Goal: Information Seeking & Learning: Check status

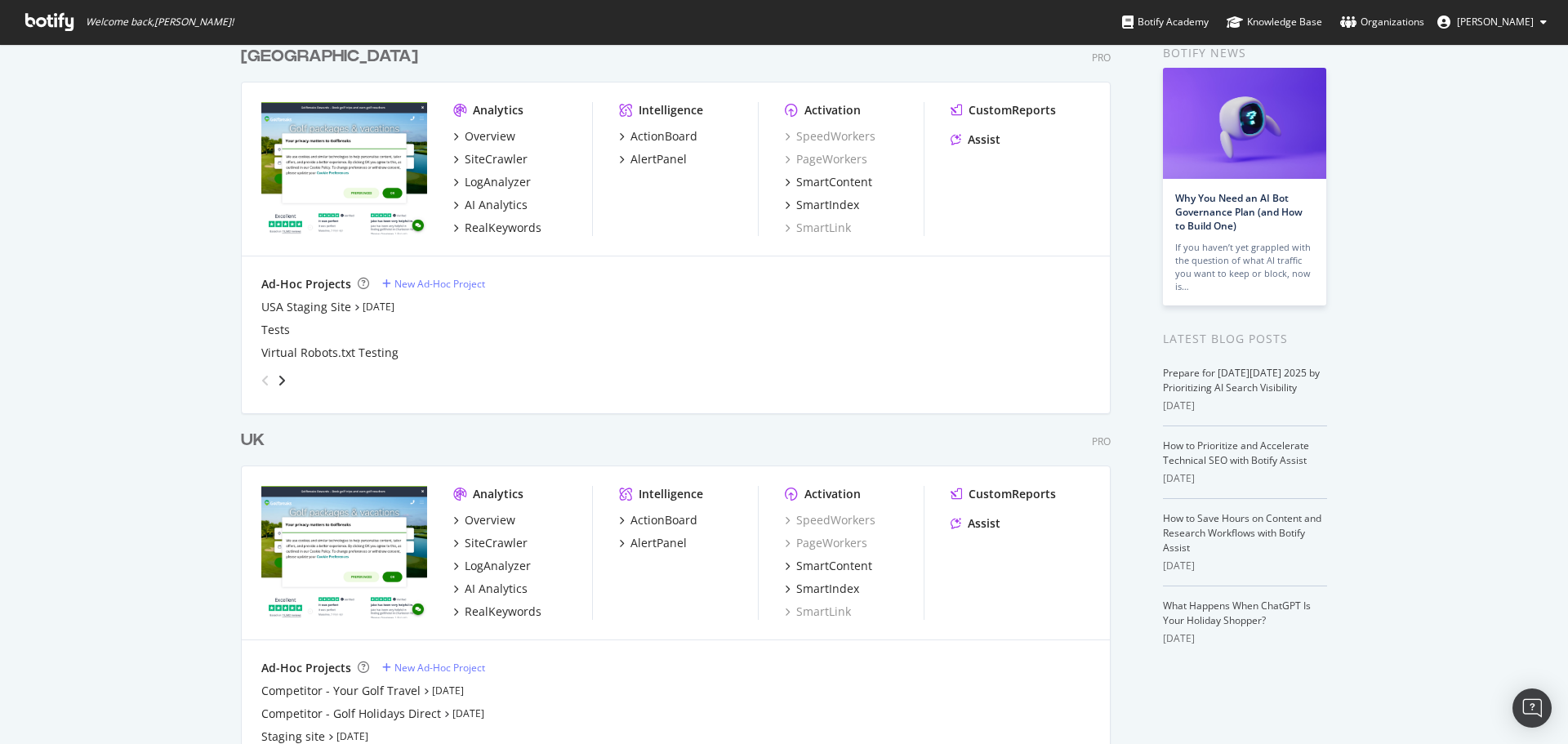
scroll to position [153, 0]
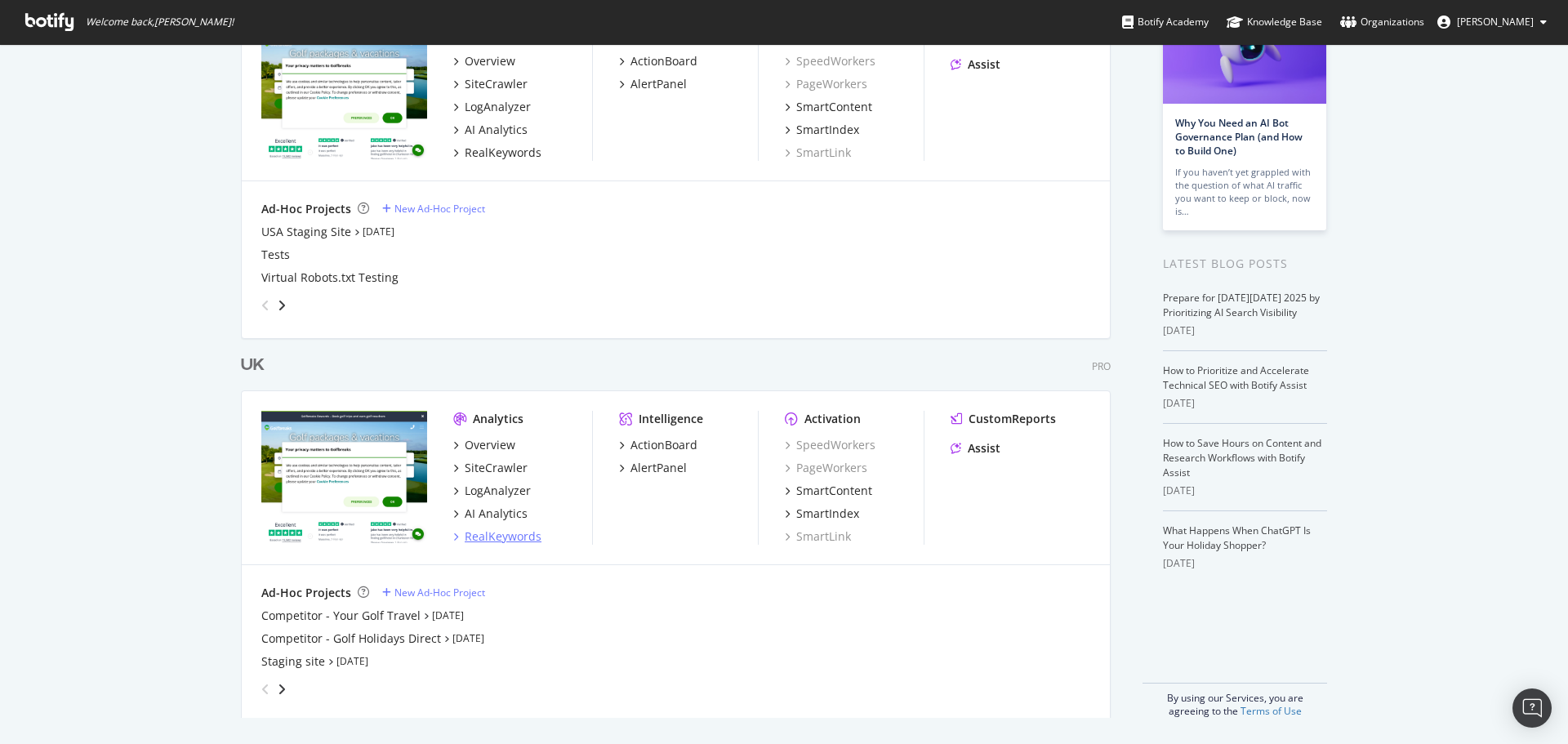
click at [489, 531] on div "RealKeywords" at bounding box center [503, 536] width 77 height 16
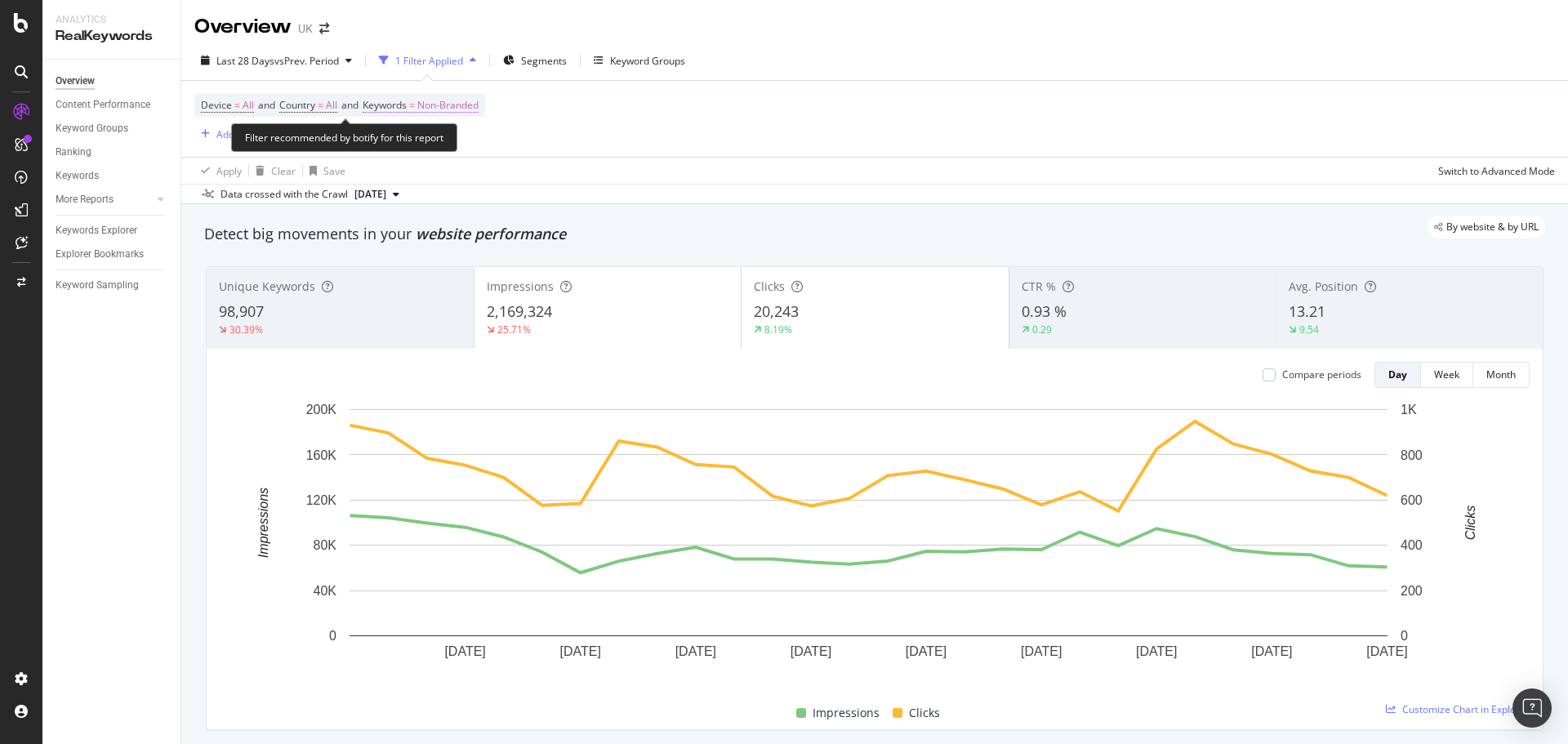
click at [456, 102] on span "Non-Branded" at bounding box center [448, 105] width 62 height 23
click at [468, 154] on div "Non-Branded" at bounding box center [430, 144] width 87 height 25
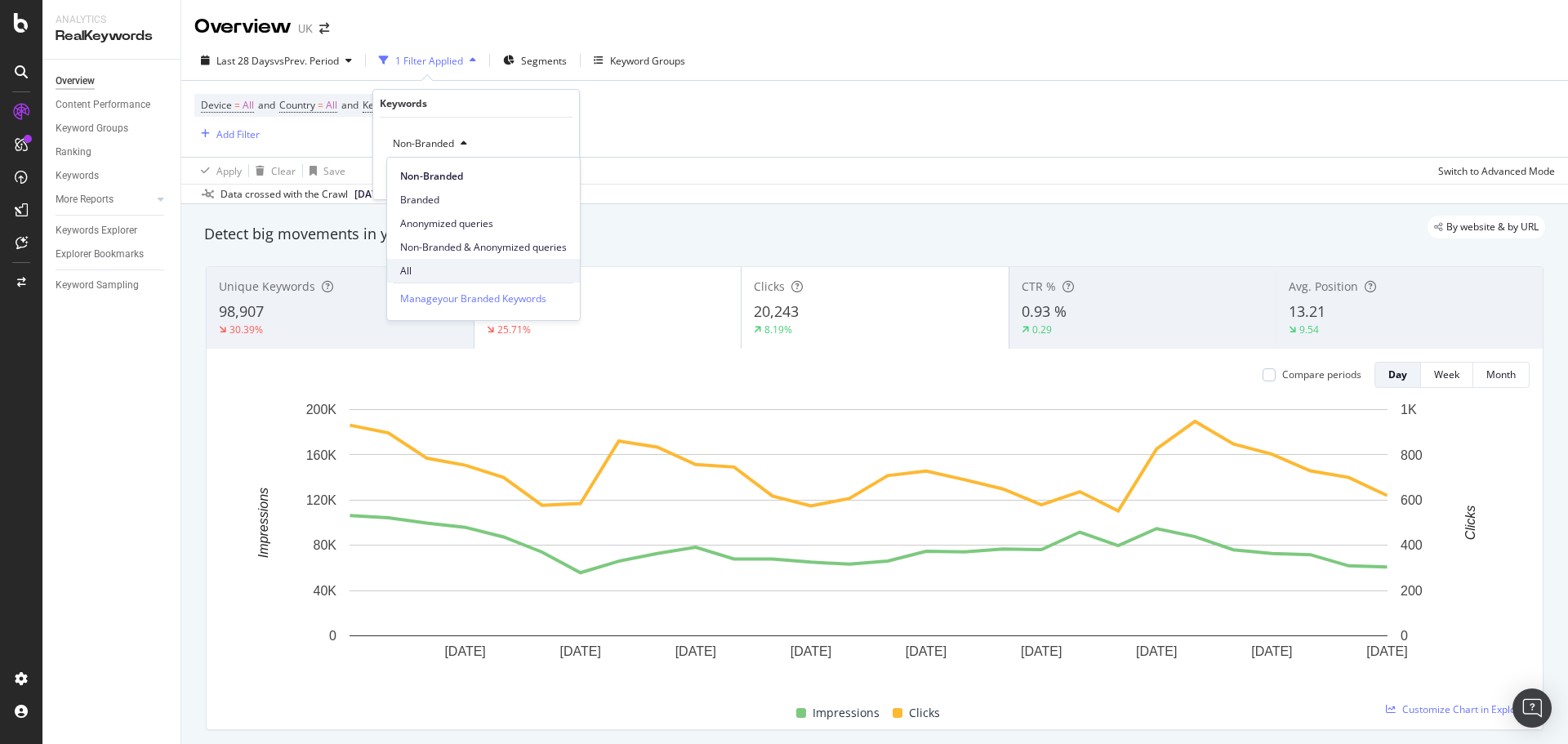
click at [442, 264] on span "All" at bounding box center [484, 270] width 167 height 14
click at [551, 185] on div "Apply" at bounding box center [553, 178] width 26 height 14
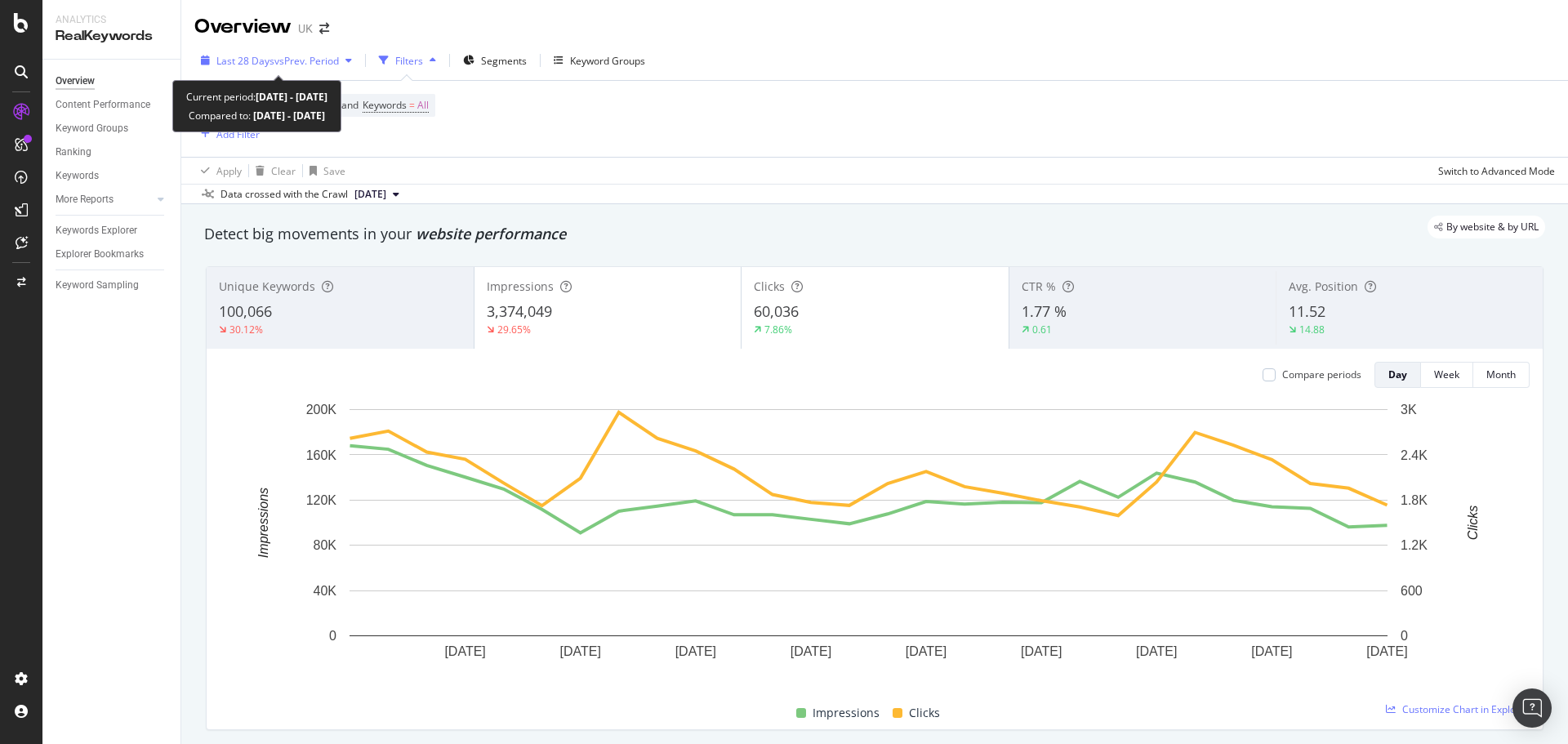
click at [279, 58] on span "vs Prev. Period" at bounding box center [306, 61] width 65 height 14
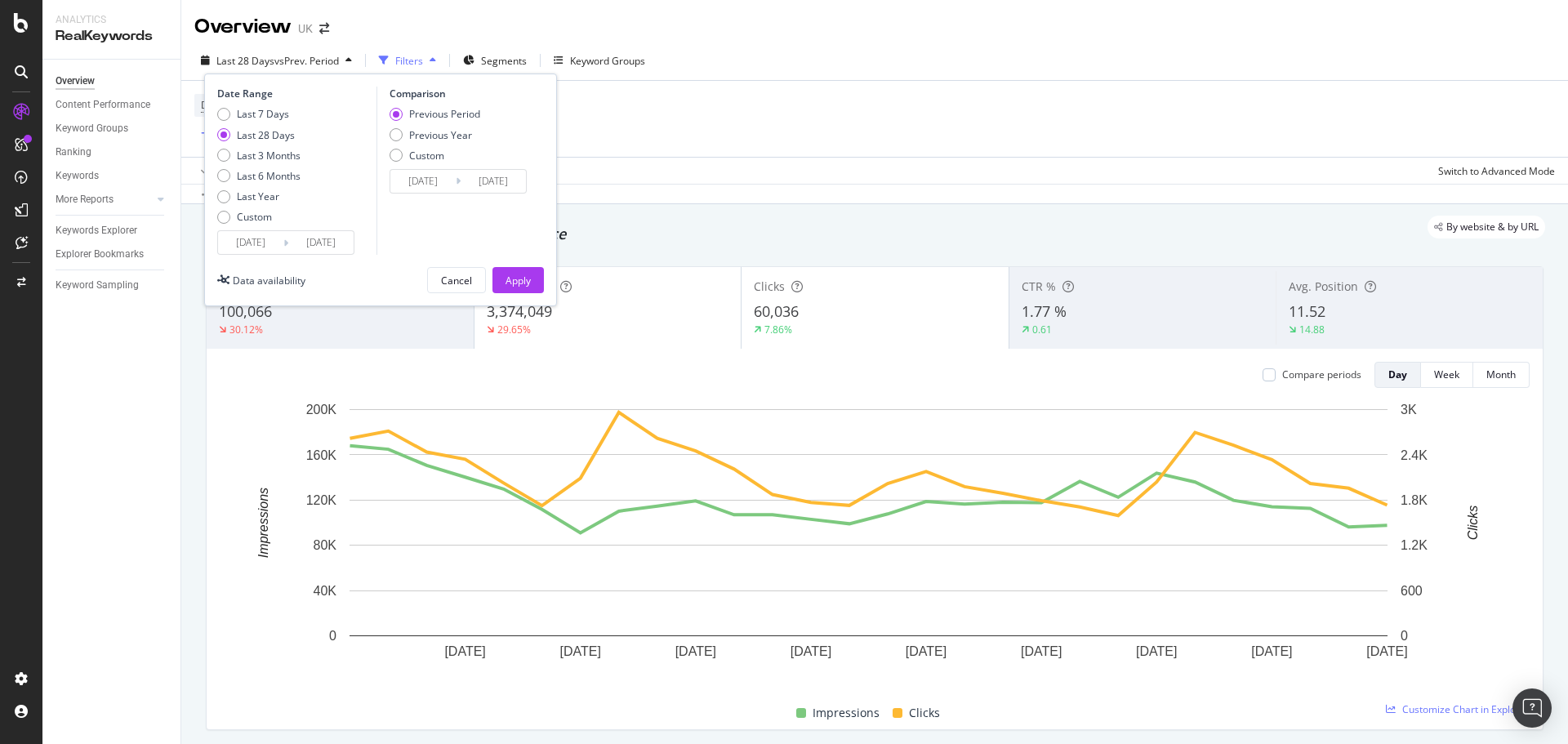
click at [256, 249] on input "[DATE]" at bounding box center [250, 243] width 65 height 23
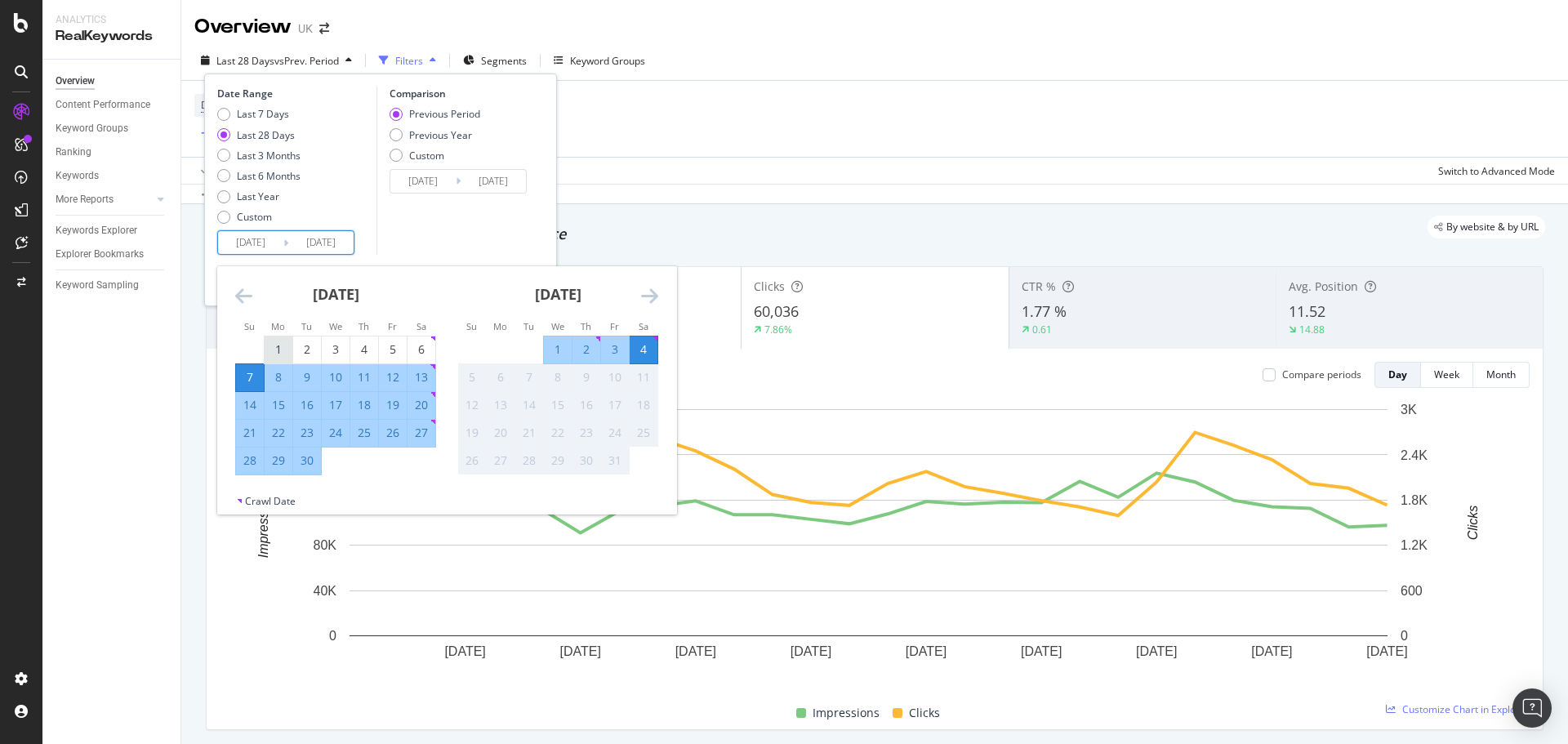
click at [277, 338] on div "1" at bounding box center [278, 350] width 28 height 27
type input "[DATE]"
click at [309, 466] on div "30" at bounding box center [306, 460] width 28 height 16
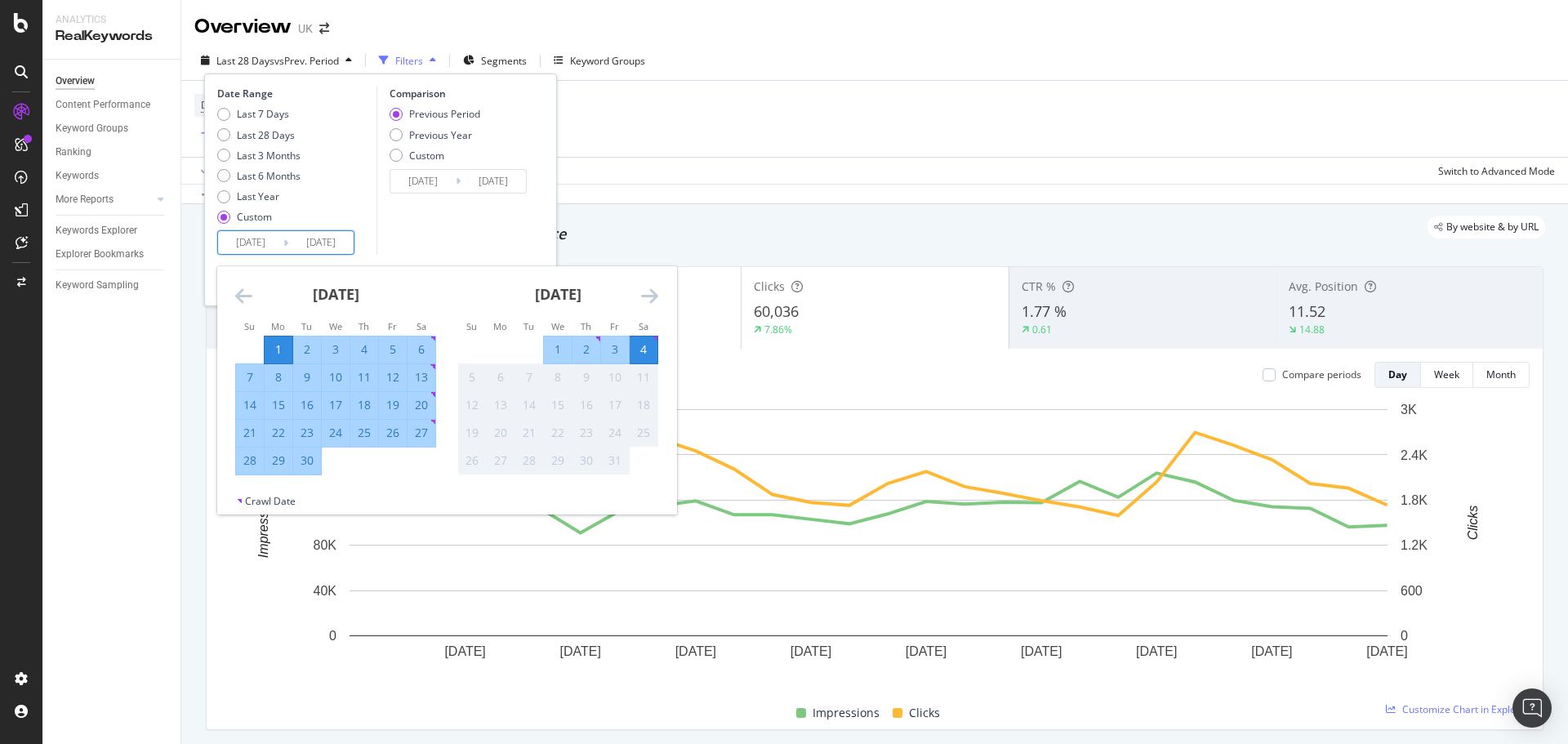
type input "[DATE]"
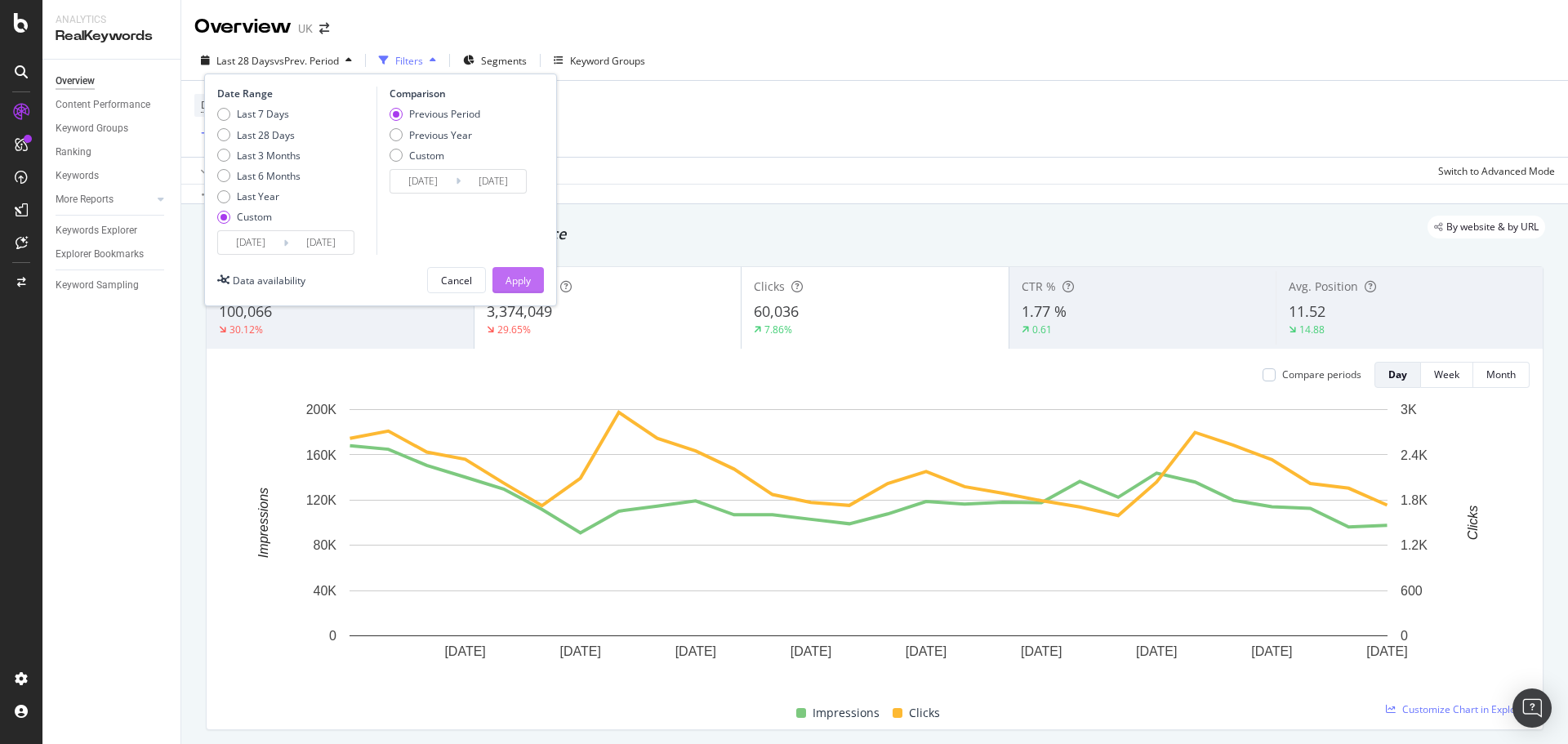
click at [515, 288] on div "Apply" at bounding box center [518, 280] width 26 height 25
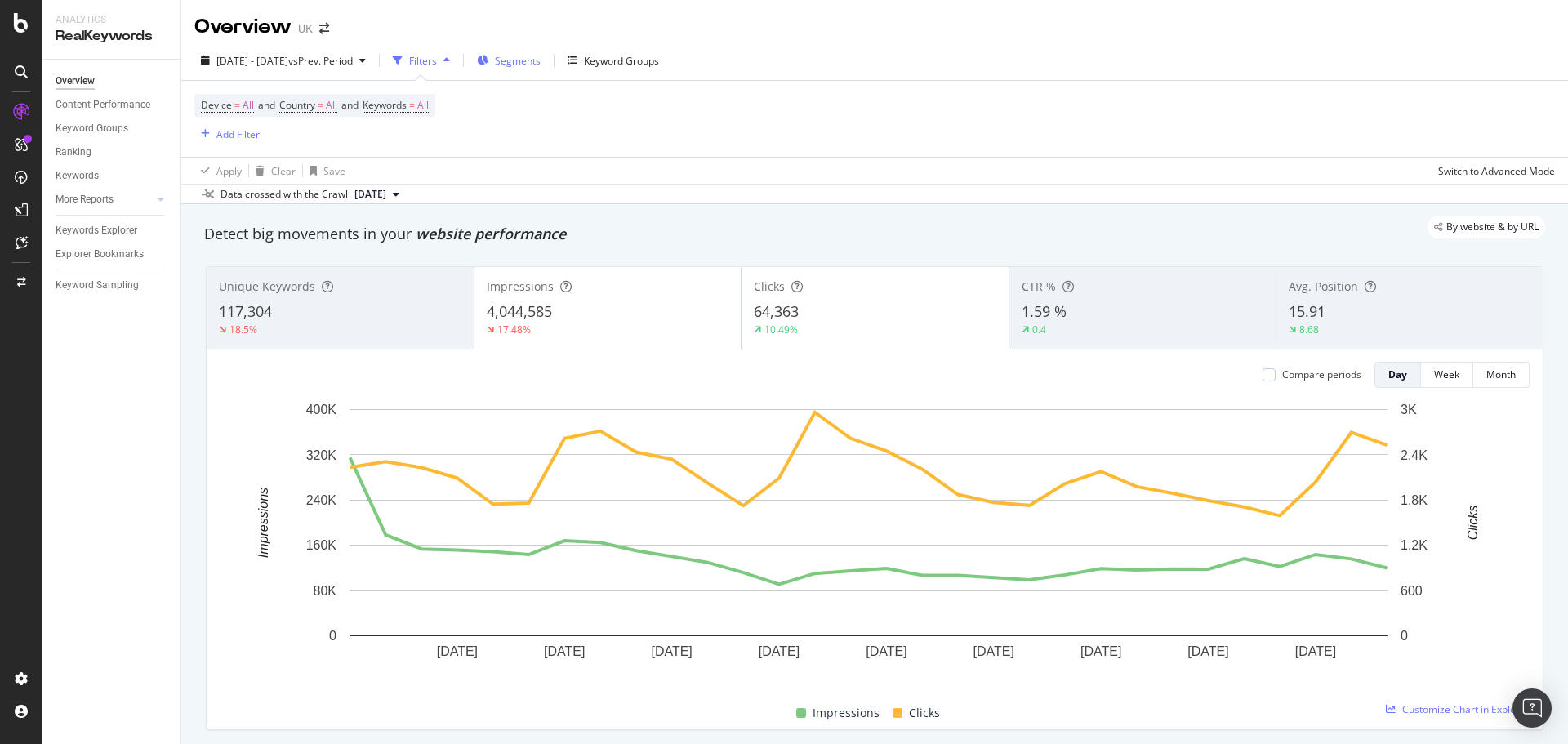
click at [489, 56] on icon "button" at bounding box center [483, 61] width 11 height 9
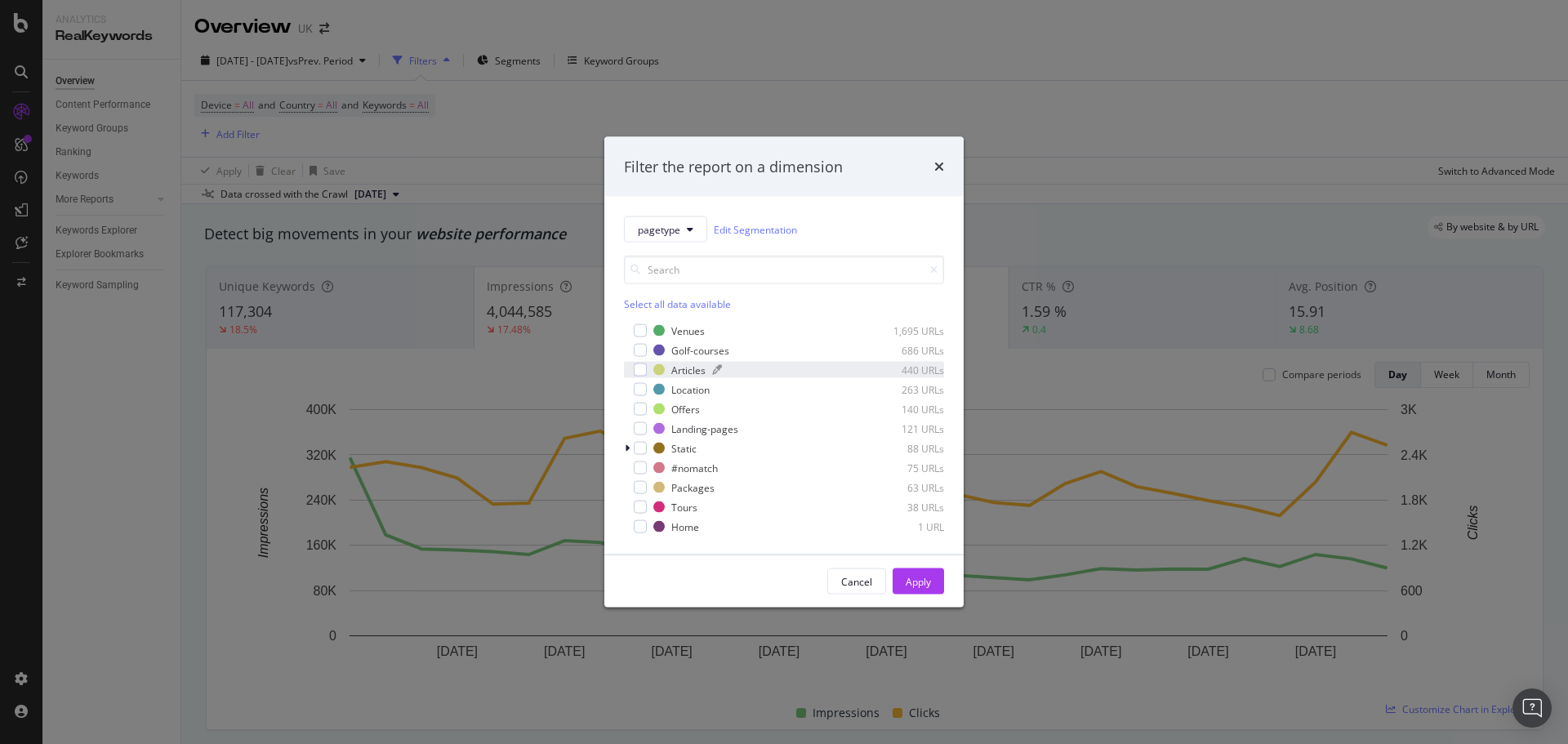
click at [687, 370] on div "Articles" at bounding box center [689, 369] width 34 height 14
click at [923, 584] on div "Apply" at bounding box center [918, 581] width 26 height 14
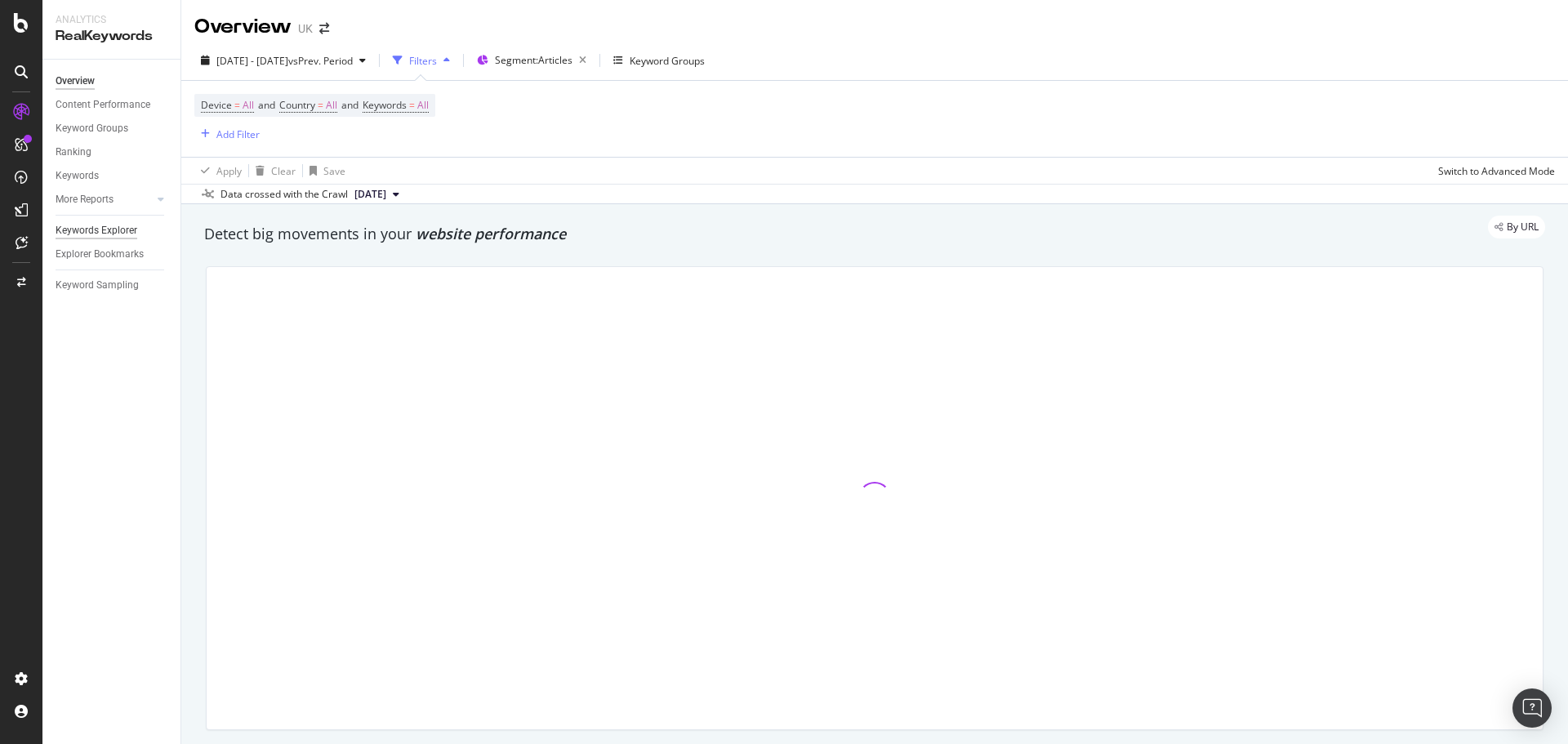
click at [102, 226] on div "Keywords Explorer" at bounding box center [97, 231] width 82 height 17
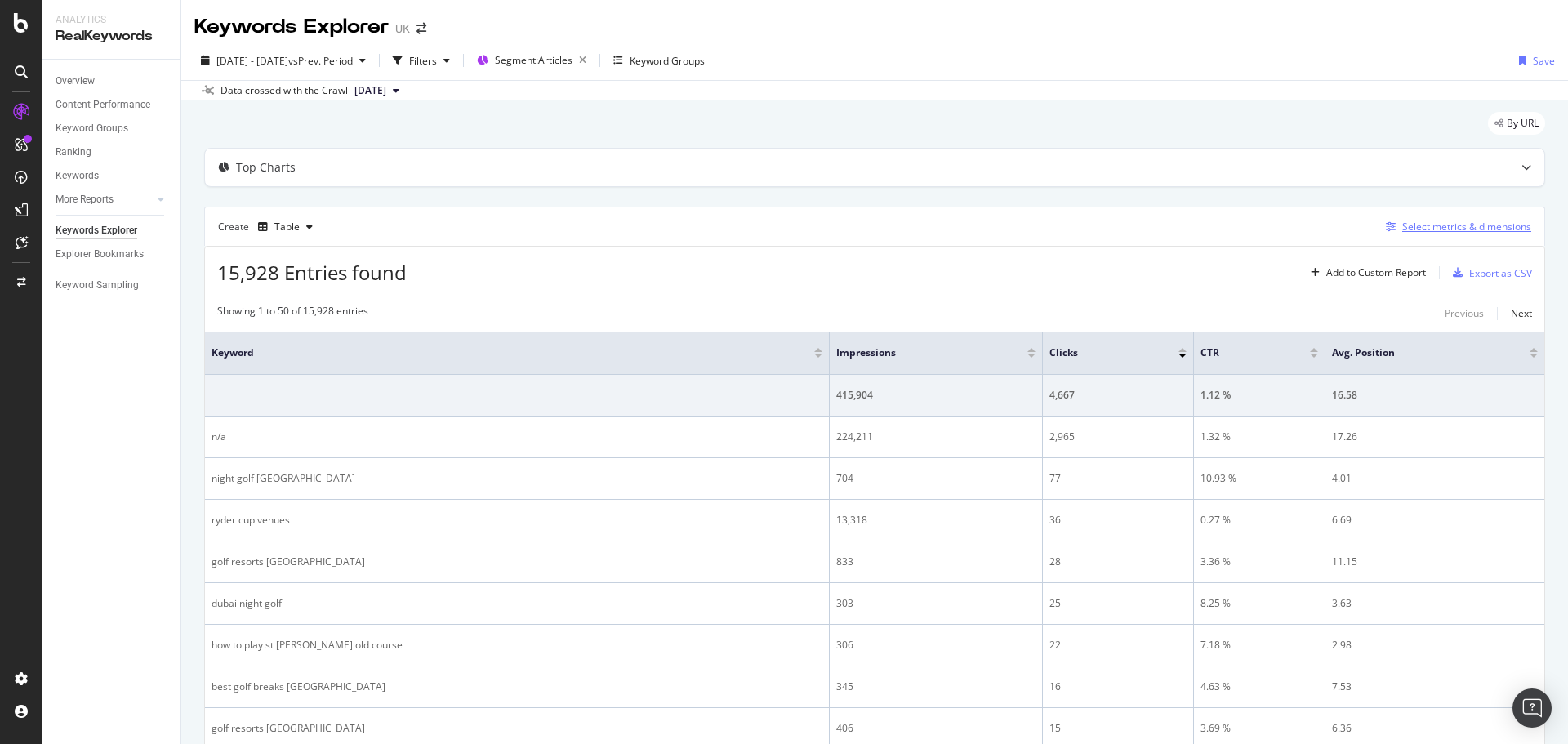
click at [1439, 232] on div "Select metrics & dimensions" at bounding box center [1467, 227] width 129 height 14
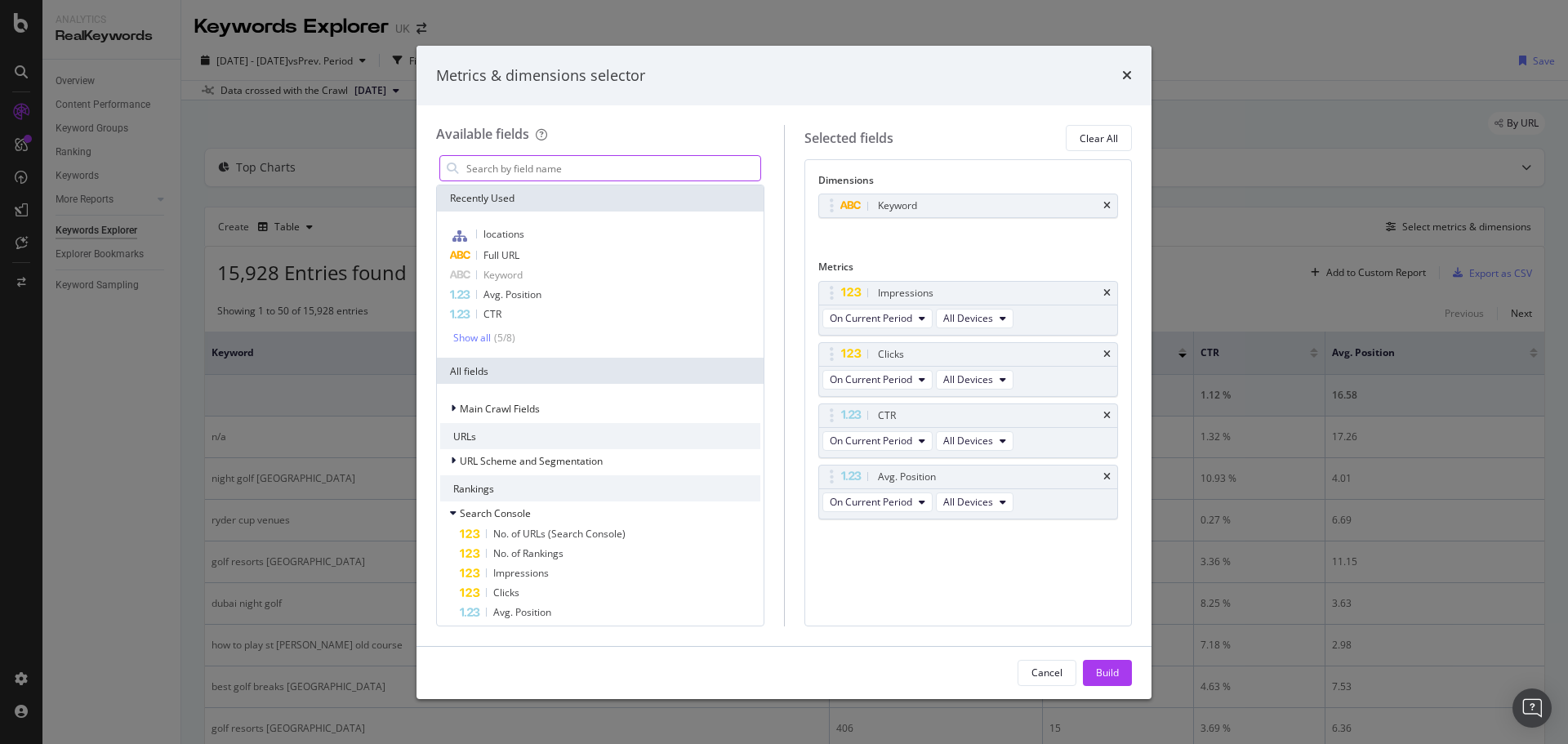
click at [624, 157] on input "modal" at bounding box center [613, 168] width 296 height 25
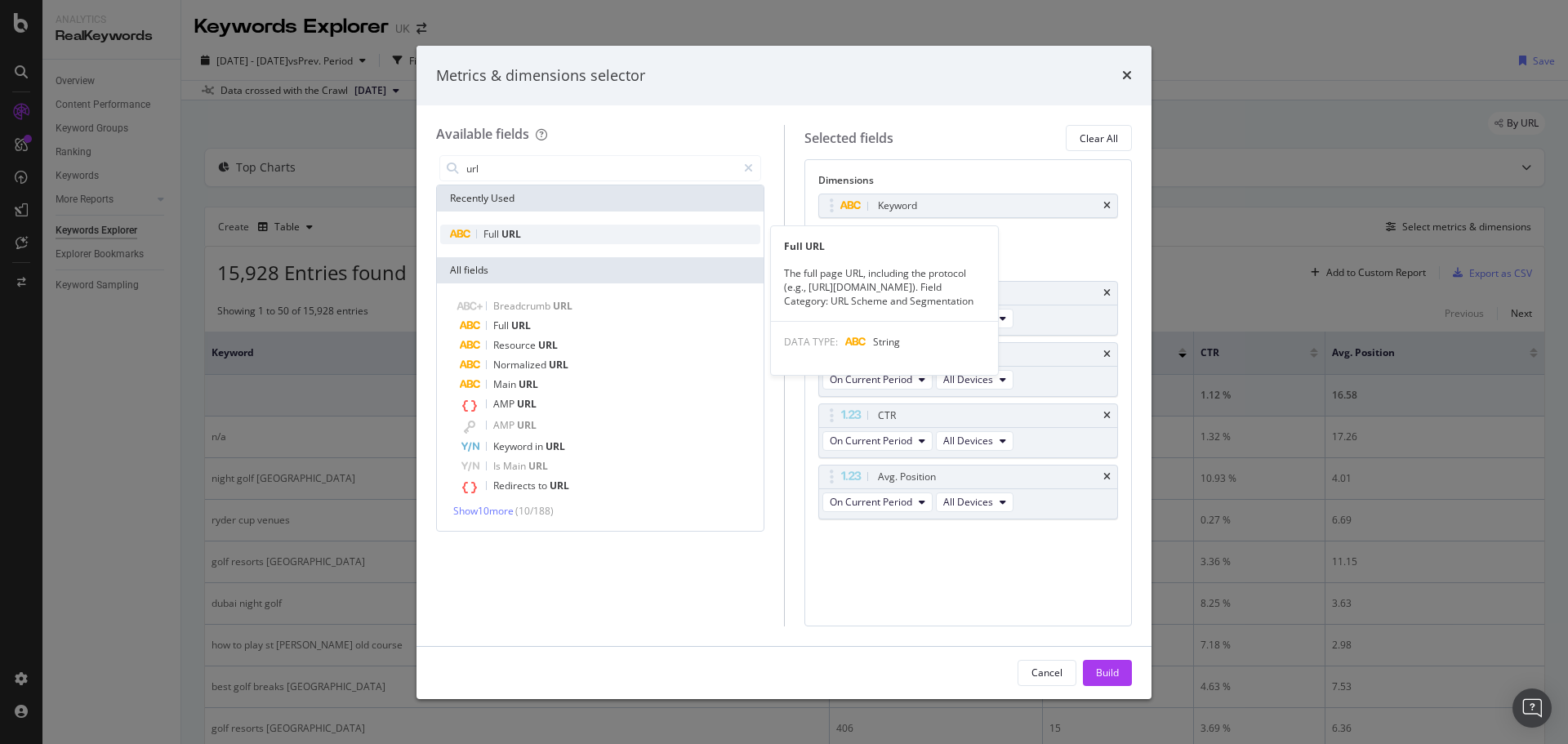
type input "url"
click at [585, 230] on div "Full URL" at bounding box center [600, 234] width 320 height 20
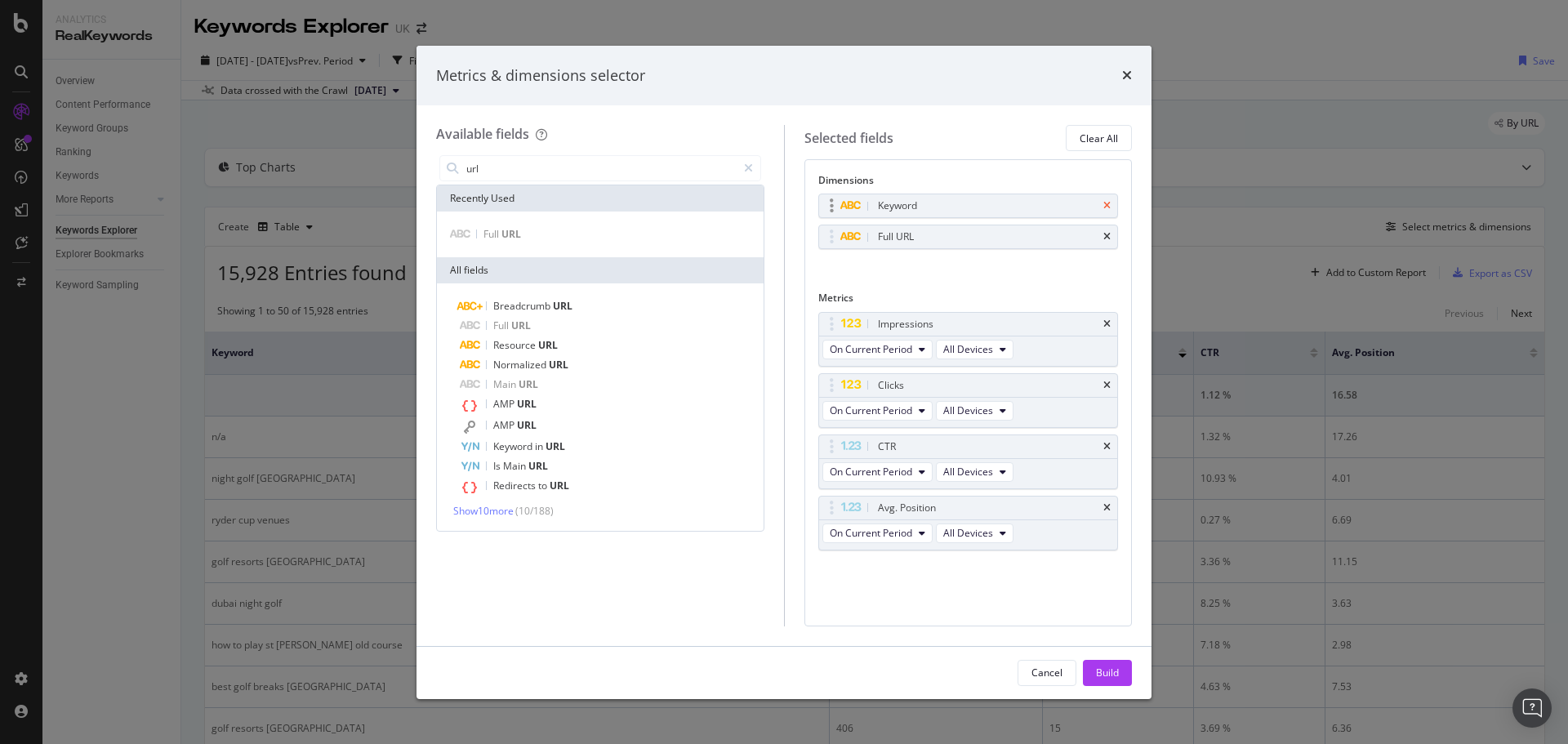
click at [1105, 204] on icon "times" at bounding box center [1107, 206] width 8 height 9
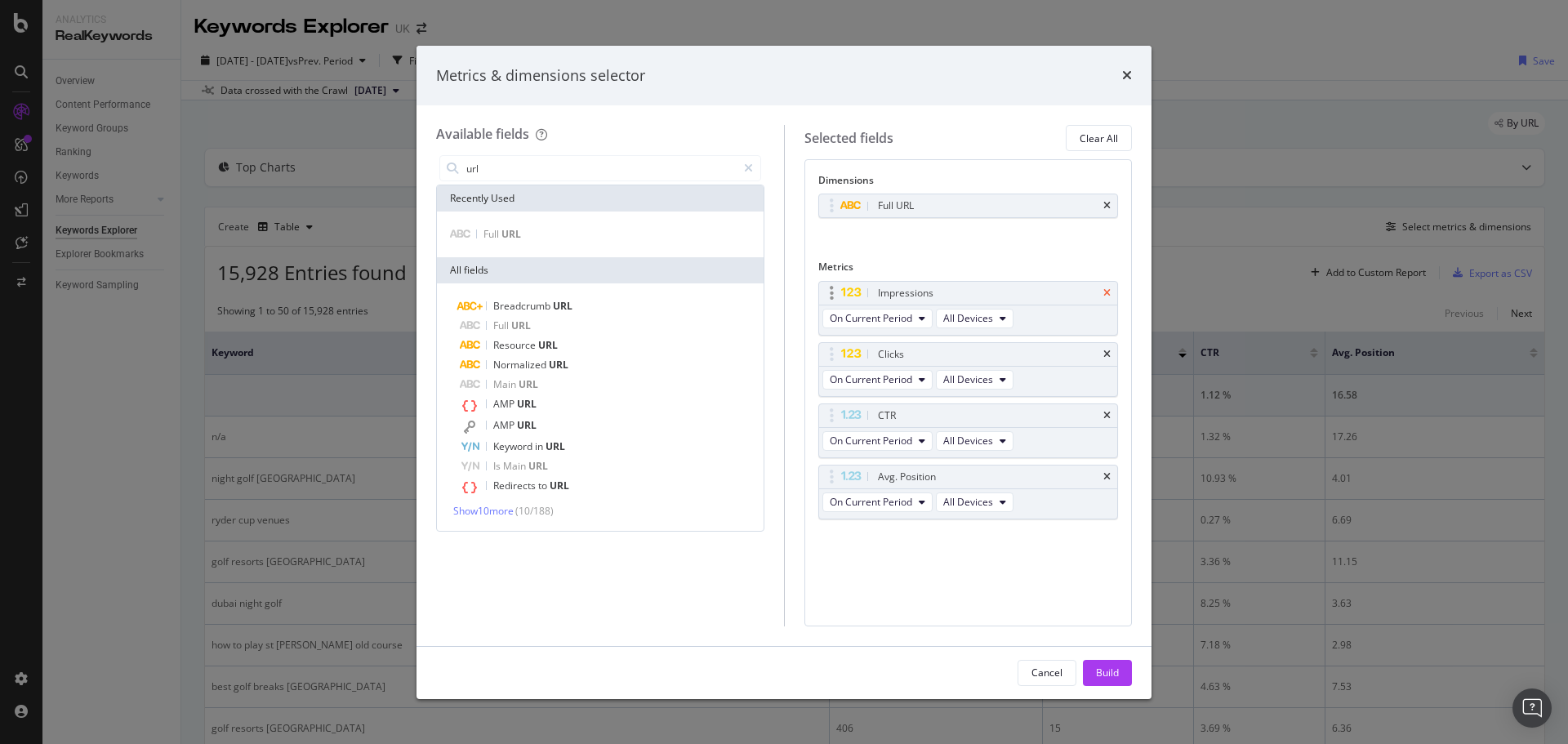
click at [1105, 290] on icon "times" at bounding box center [1107, 293] width 8 height 9
click at [1108, 358] on icon "times" at bounding box center [1107, 354] width 8 height 9
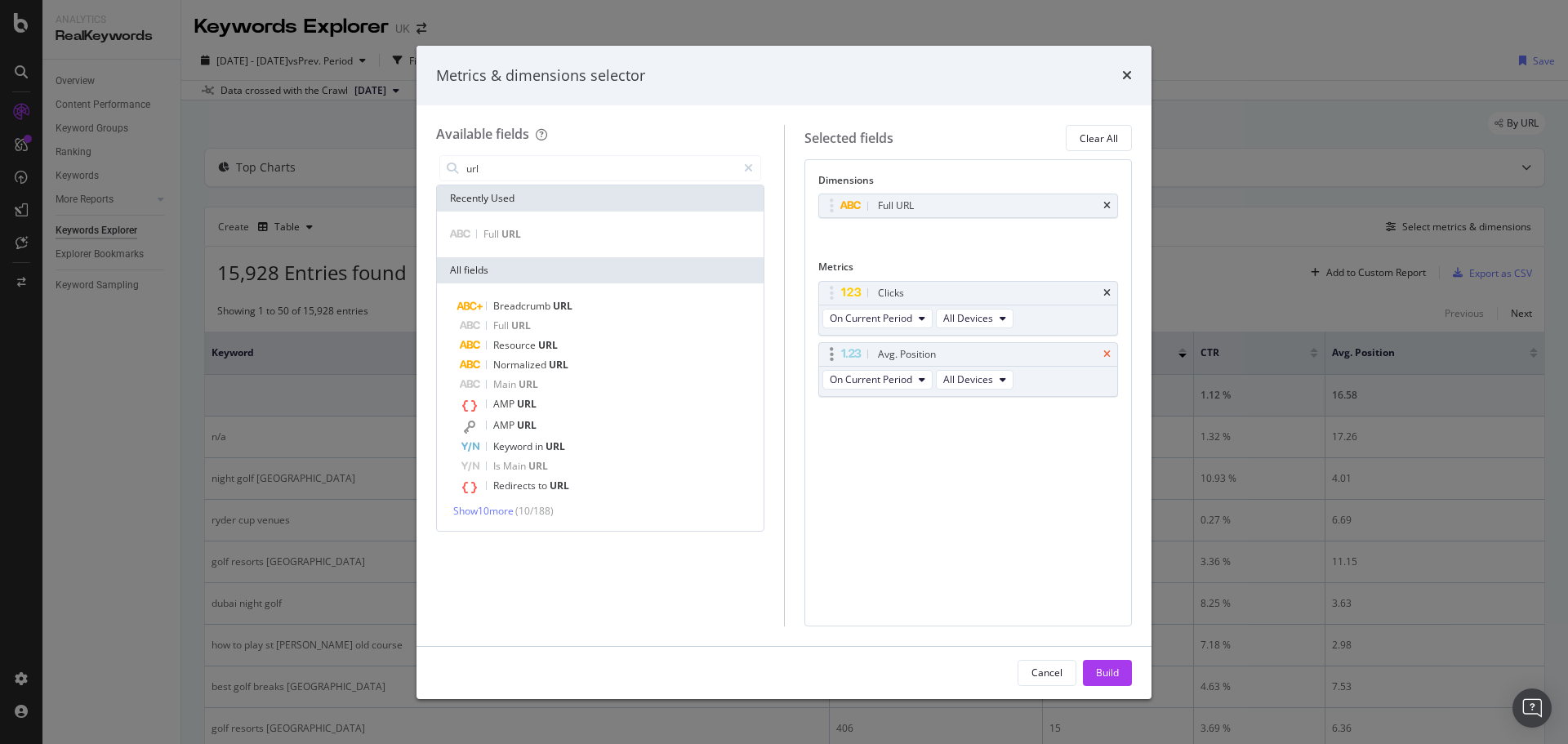
click at [1110, 356] on icon "times" at bounding box center [1107, 354] width 8 height 9
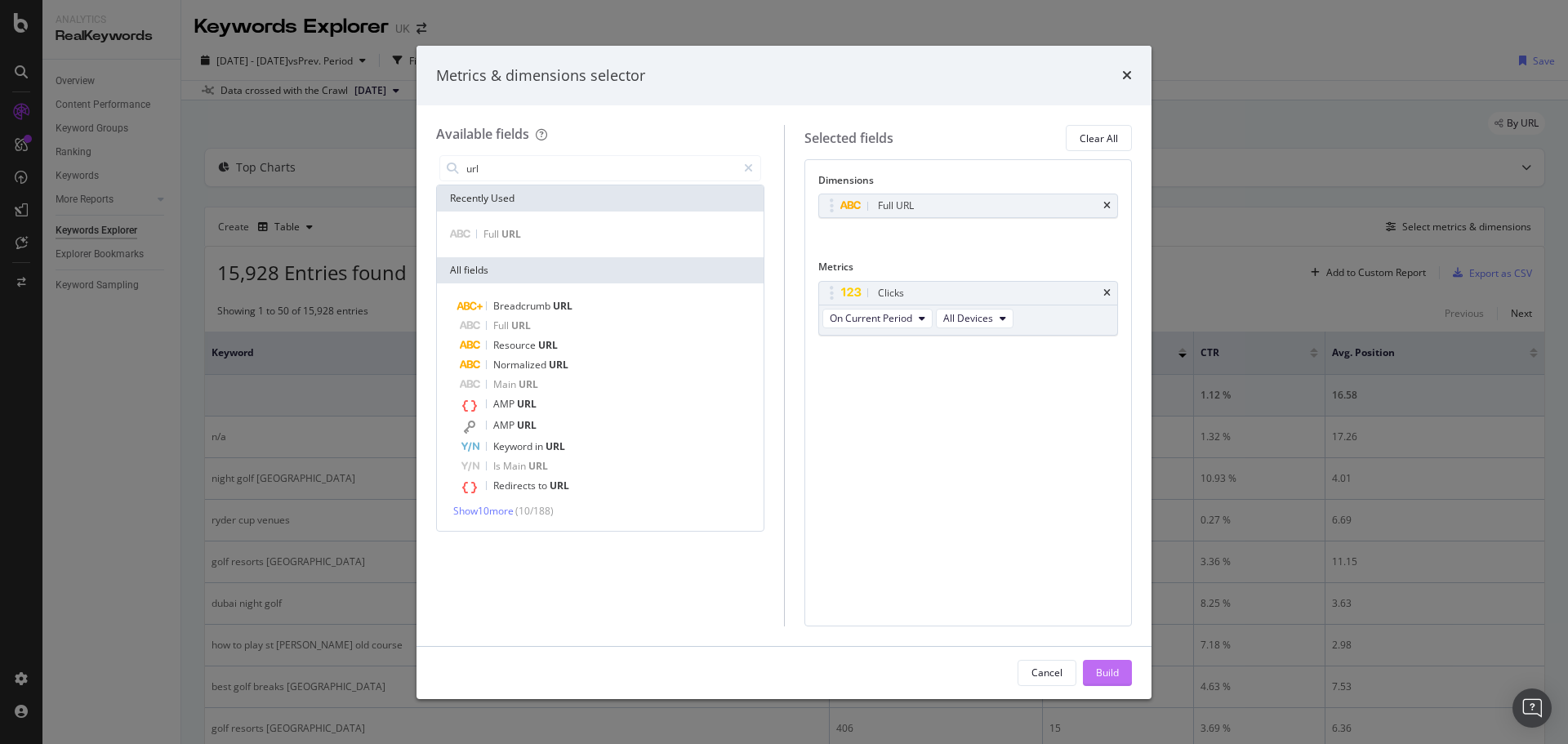
click at [1109, 663] on div "Build" at bounding box center [1107, 673] width 23 height 25
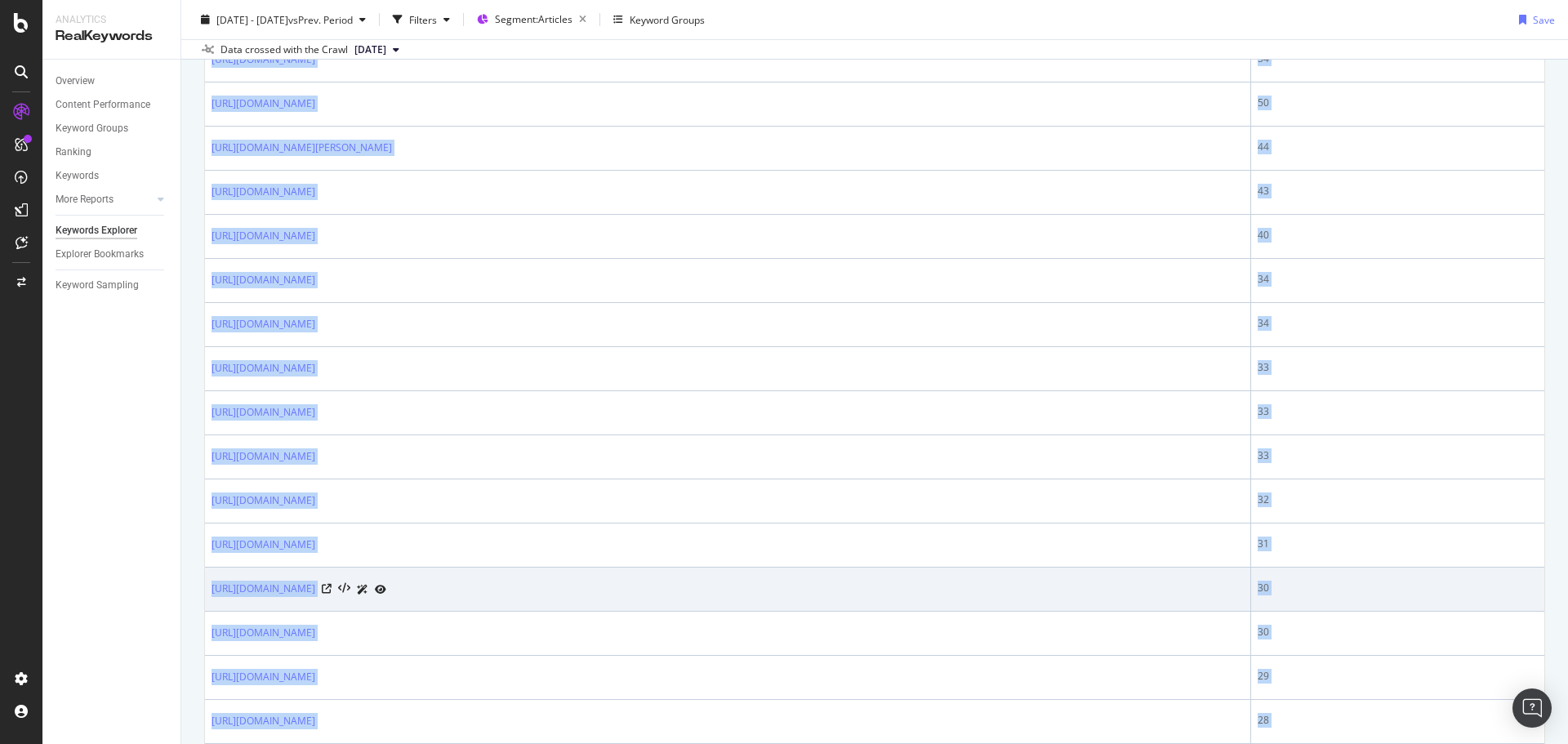
scroll to position [1400, 0]
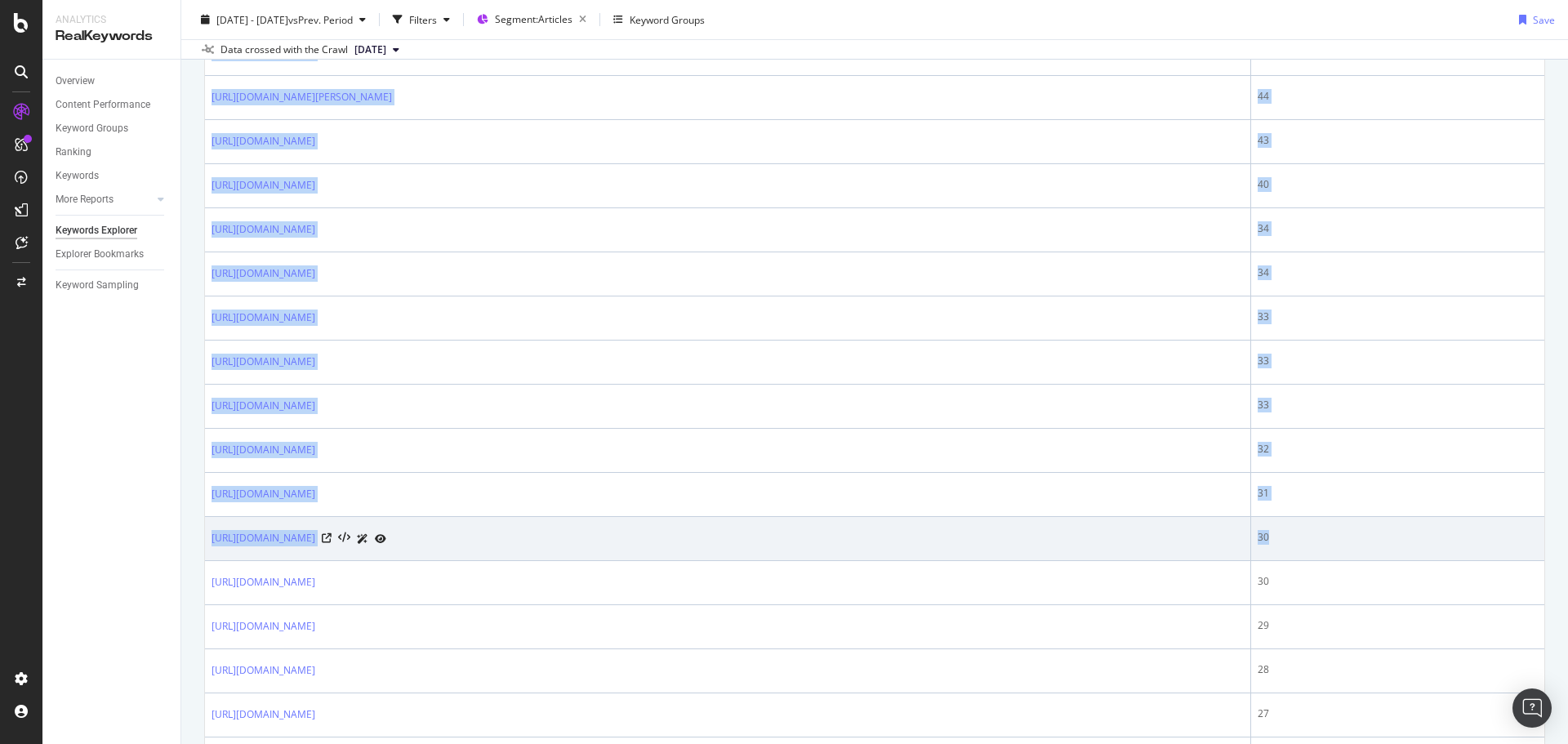
drag, startPoint x: 206, startPoint y: 351, endPoint x: 1492, endPoint y: 552, distance: 1301.6
click at [1492, 552] on tbody "4,667 [URL][DOMAIN_NAME] 332 [URL][DOMAIN_NAME] 325 [URL][DOMAIN_NAME] 240 [URL…" at bounding box center [875, 99] width 1339 height 2247
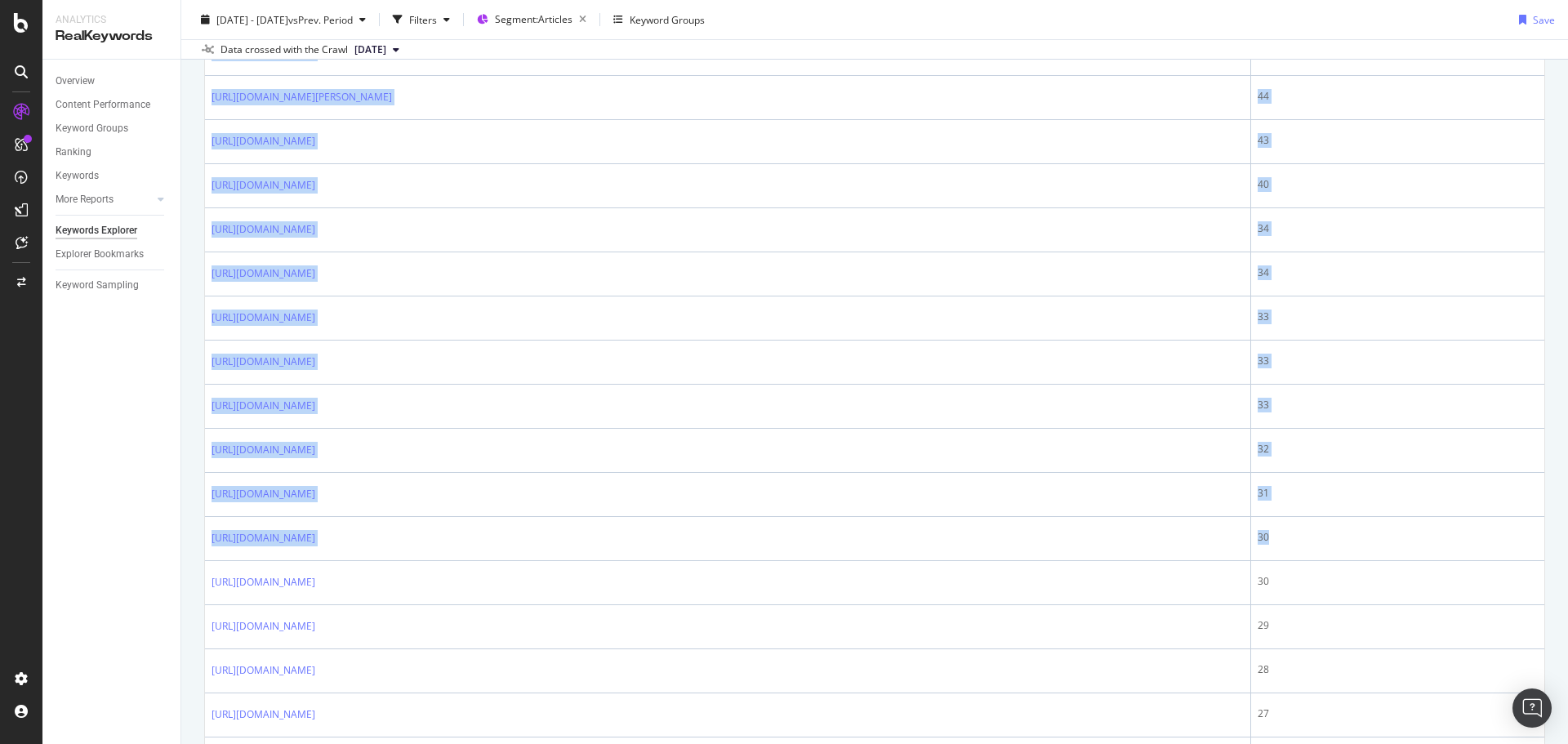
copy tbody "[URL][DOMAIN_NAME] 332 [URL][DOMAIN_NAME] 325 [URL][DOMAIN_NAME] 240 [URL][DOMA…"
